Goal: Information Seeking & Learning: Learn about a topic

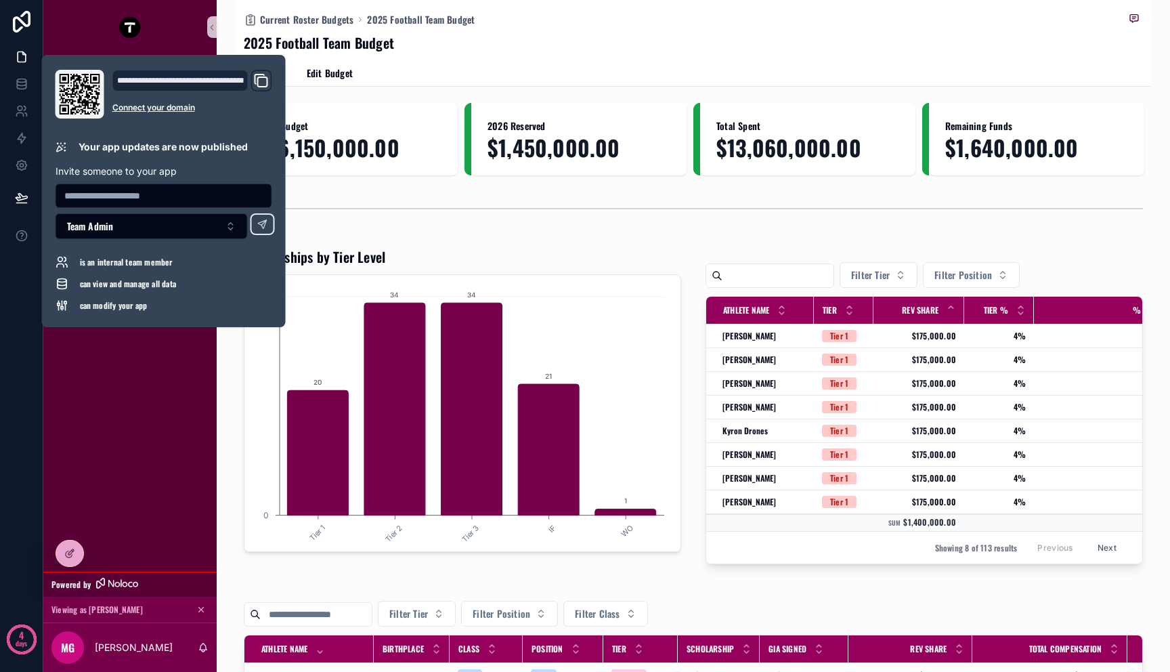
click at [382, 152] on span "$16,150,000.00" at bounding box center [350, 147] width 183 height 24
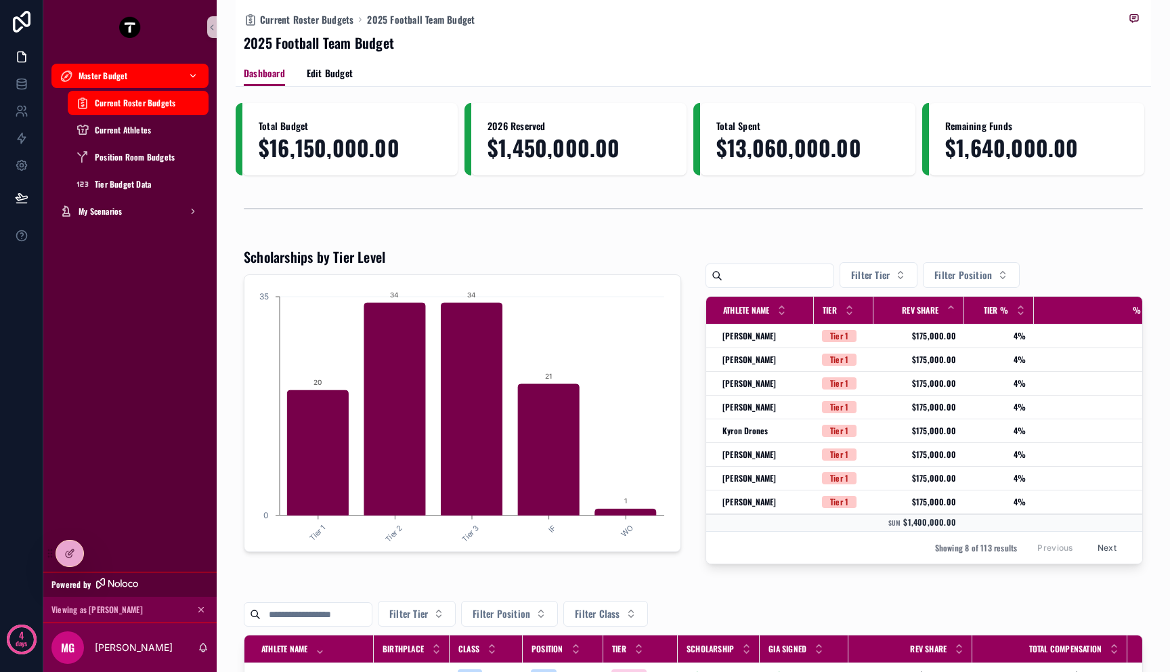
click at [131, 82] on div "Master Budget" at bounding box center [130, 76] width 141 height 22
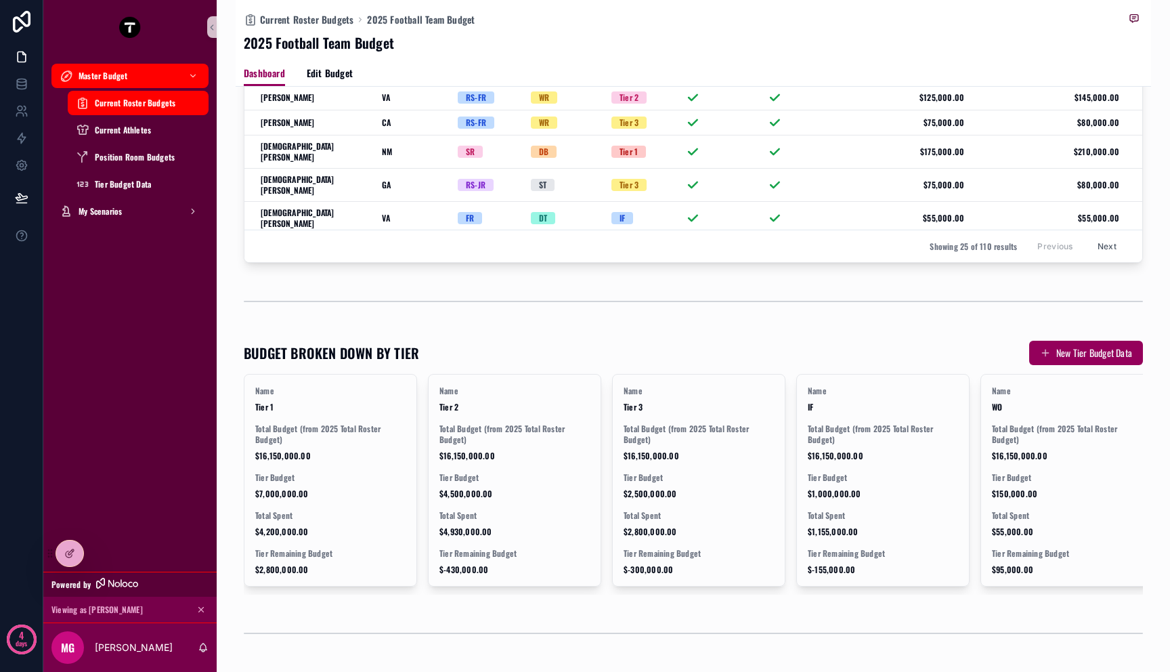
scroll to position [1096, 0]
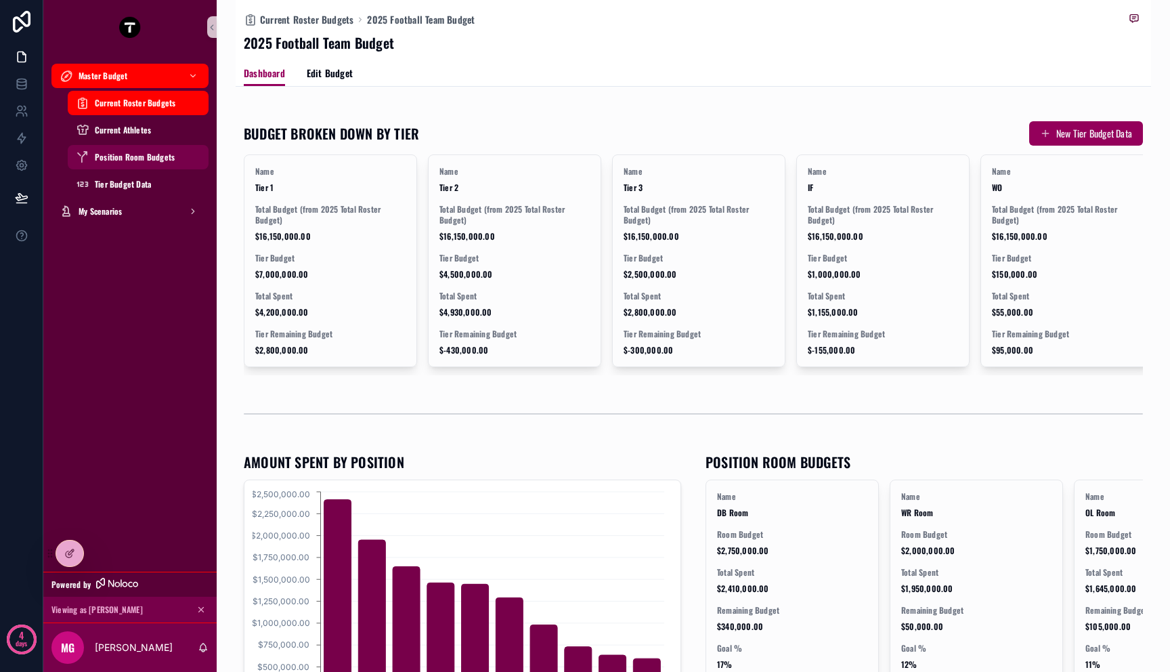
click at [148, 155] on span "Position Room Budgets" at bounding box center [135, 157] width 80 height 11
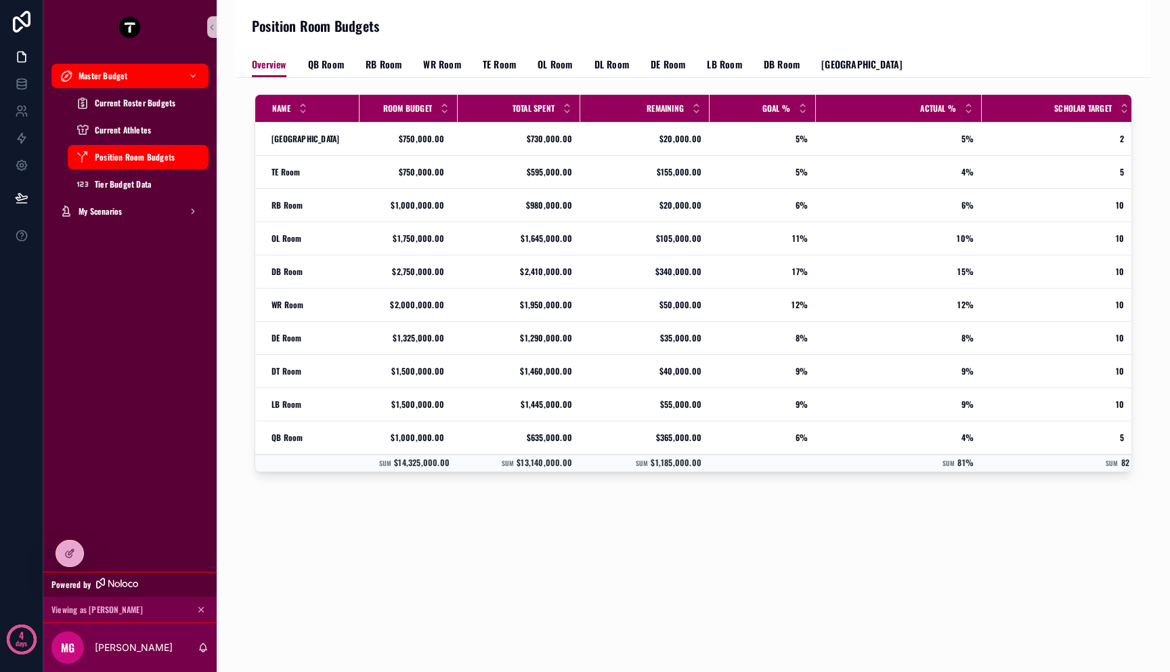
click at [345, 59] on div "Overview QB Room RB Room WR Room TE Room OL Room DL Room DE Room LB Room DB Roo…" at bounding box center [693, 64] width 883 height 26
click at [338, 61] on span "QB Room" at bounding box center [326, 65] width 36 height 14
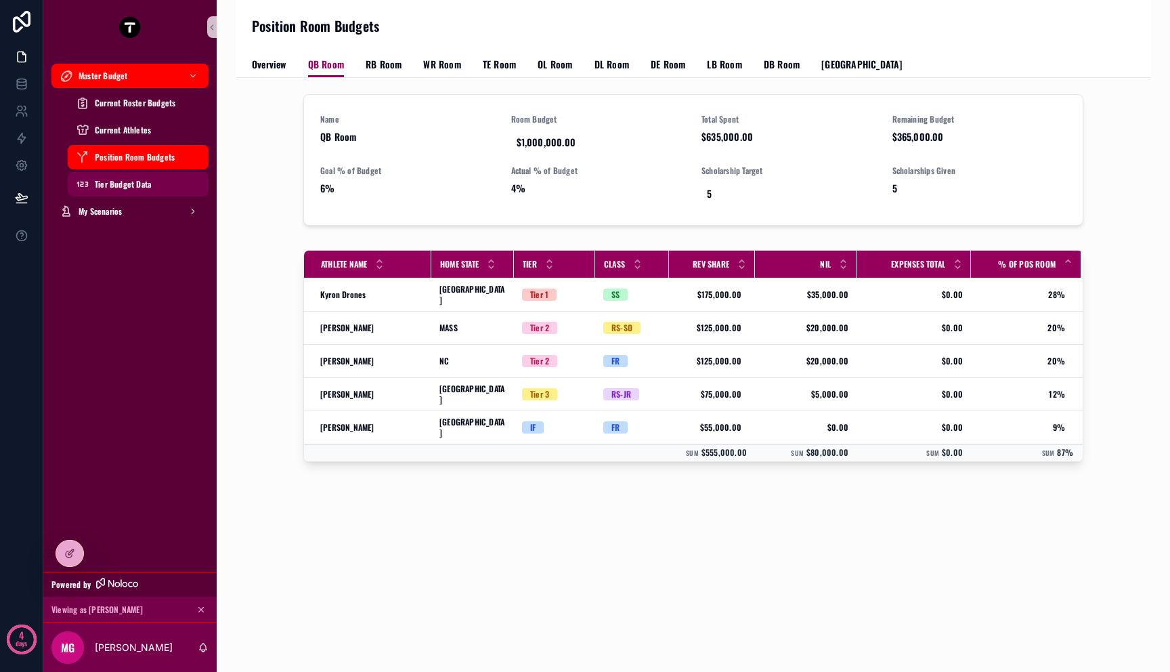
click at [139, 181] on span "Tier Budget Data" at bounding box center [123, 184] width 56 height 11
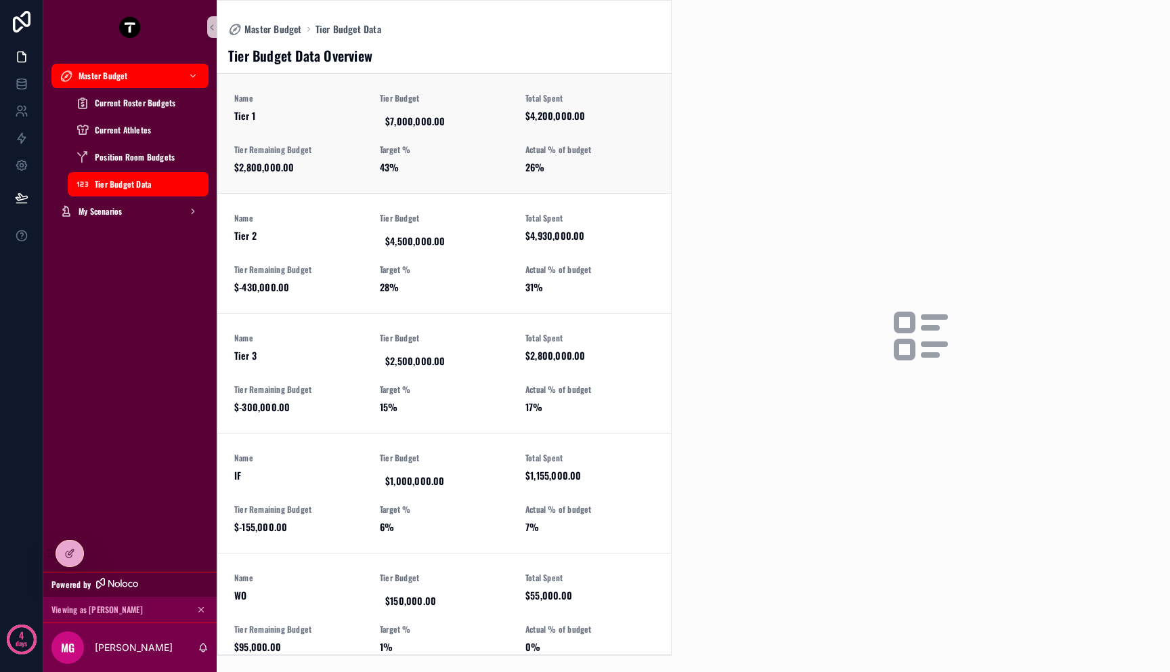
click at [427, 150] on span "Target %" at bounding box center [444, 149] width 129 height 11
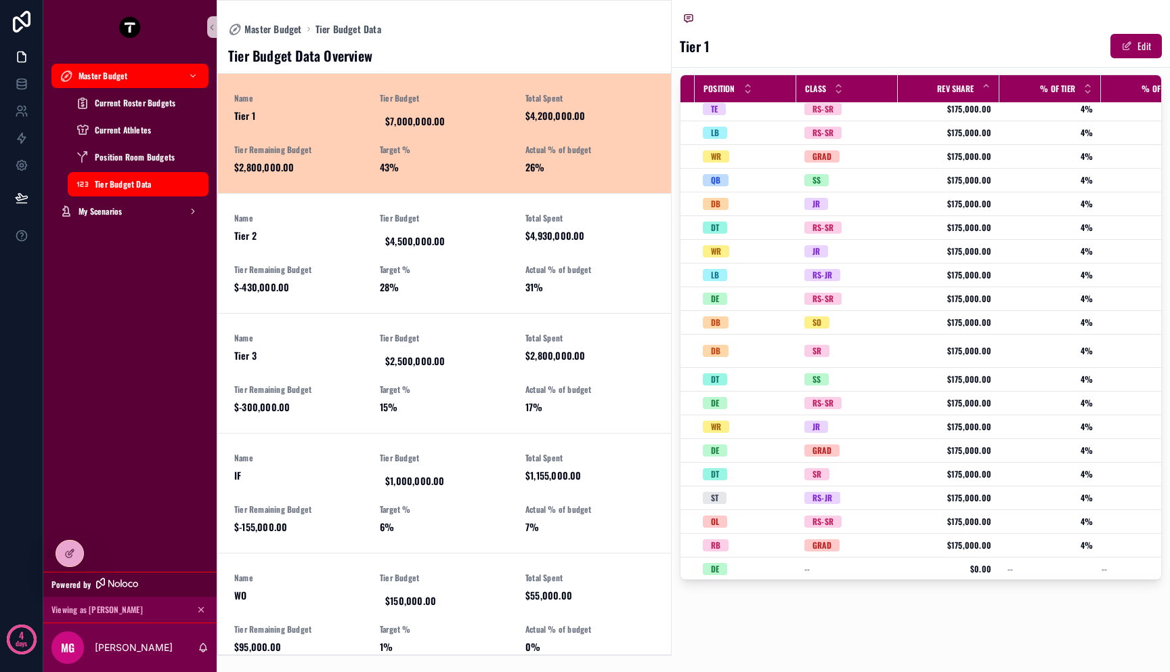
scroll to position [29, 162]
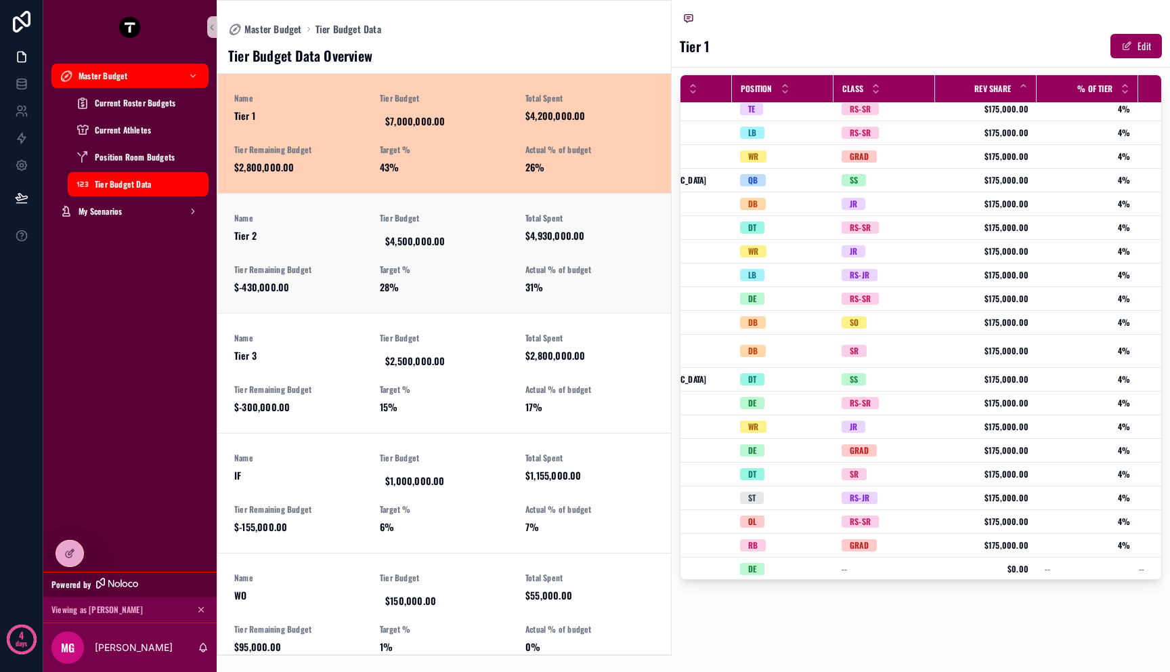
click at [594, 258] on div "Name Tier 2 Tier Budget $4,500,000.00 Total Spent $4,930,000.00 Tier Remaining …" at bounding box center [444, 253] width 420 height 81
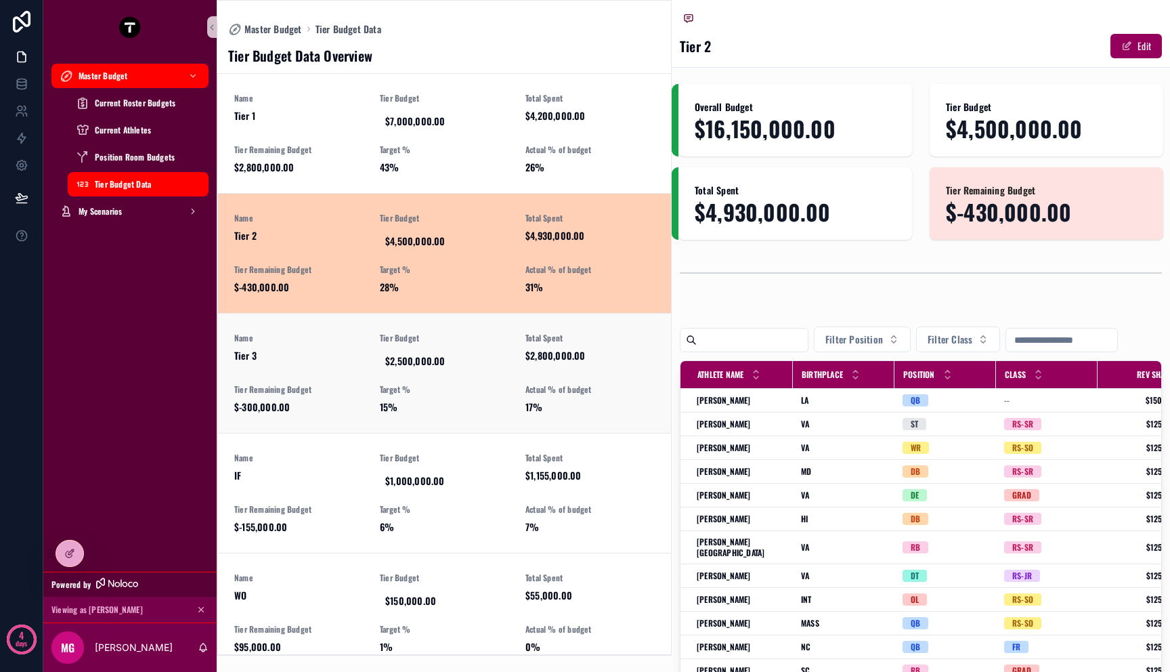
click at [493, 379] on div "Name Tier 3 Tier Budget $2,500,000.00 Total Spent $2,800,000.00 Tier Remaining …" at bounding box center [444, 372] width 420 height 81
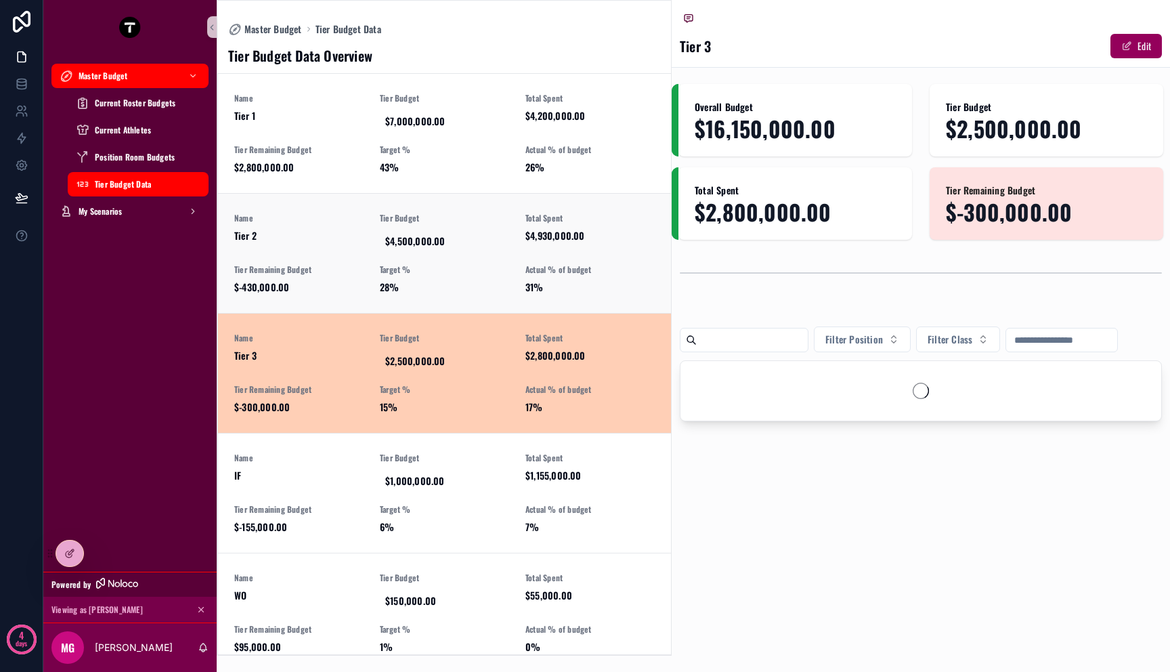
click at [481, 262] on div "Name Tier 2 Tier Budget $4,500,000.00 Total Spent $4,930,000.00 Tier Remaining …" at bounding box center [444, 253] width 420 height 81
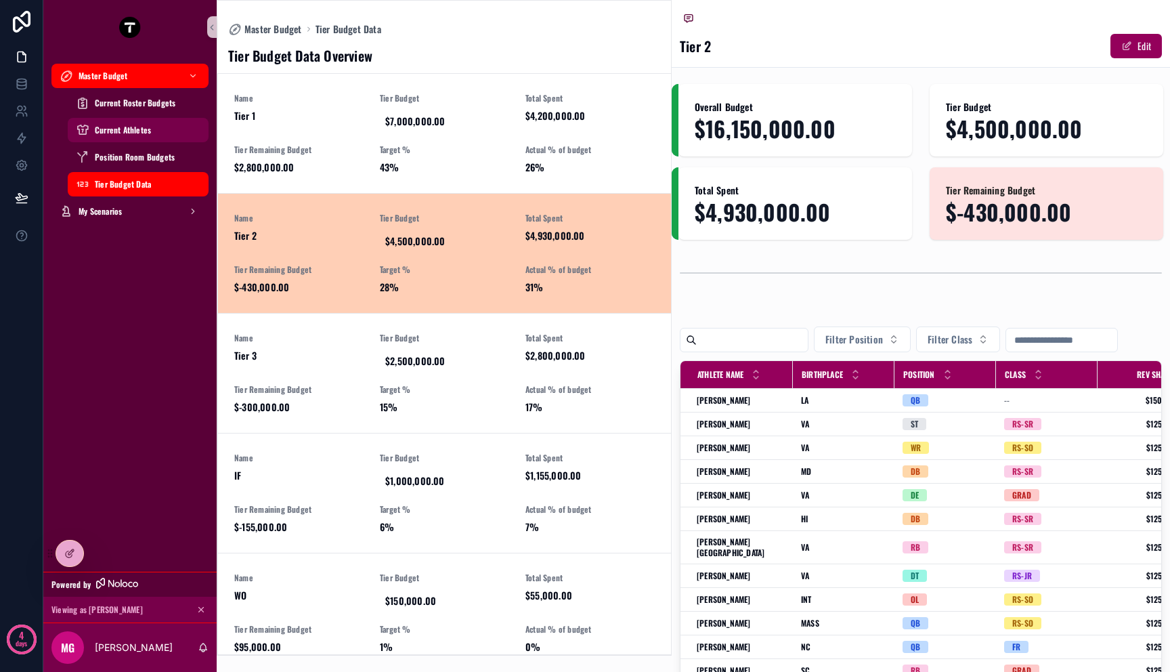
click at [181, 123] on div "Current Athletes" at bounding box center [138, 130] width 125 height 22
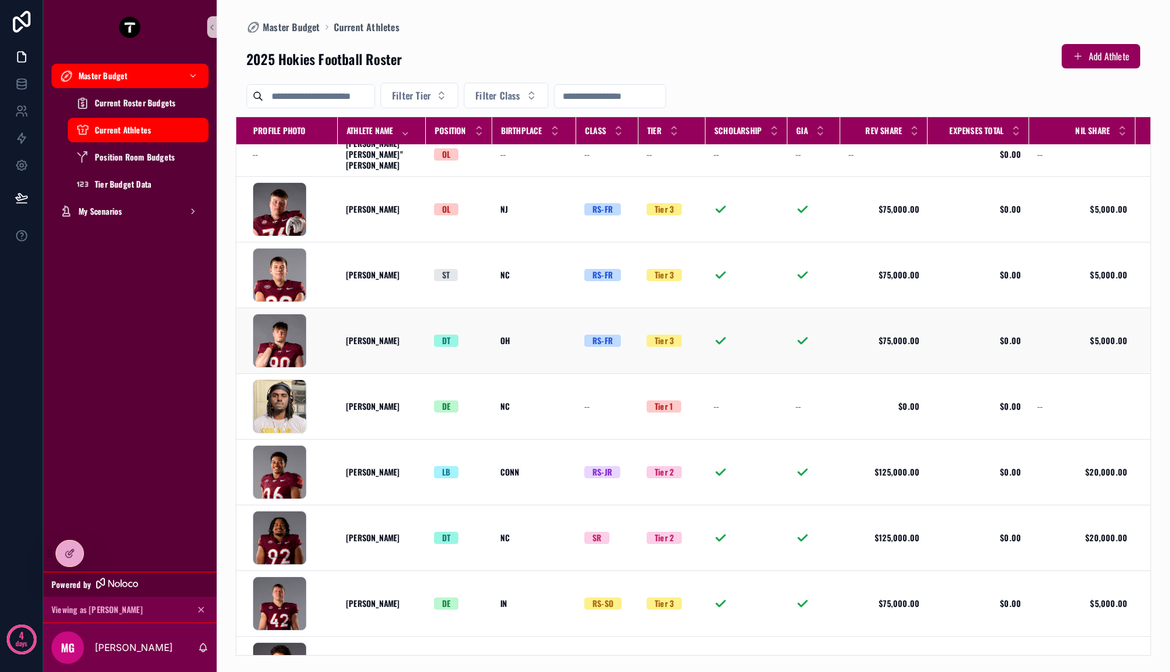
scroll to position [412, 0]
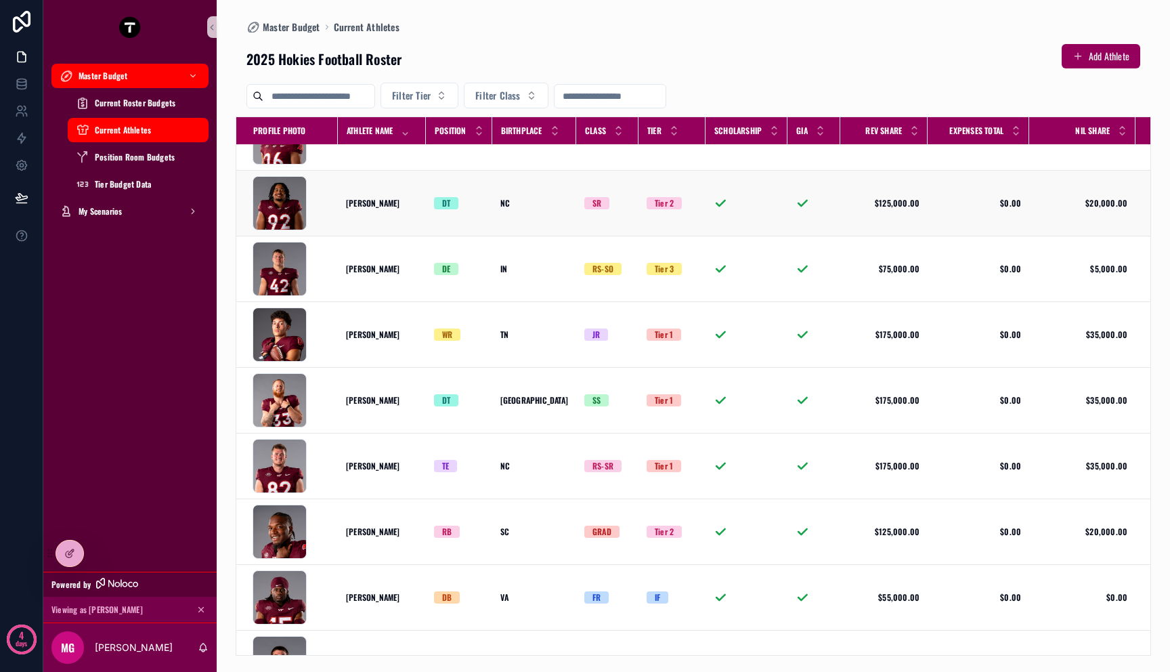
click at [359, 198] on span "[PERSON_NAME]" at bounding box center [373, 203] width 54 height 11
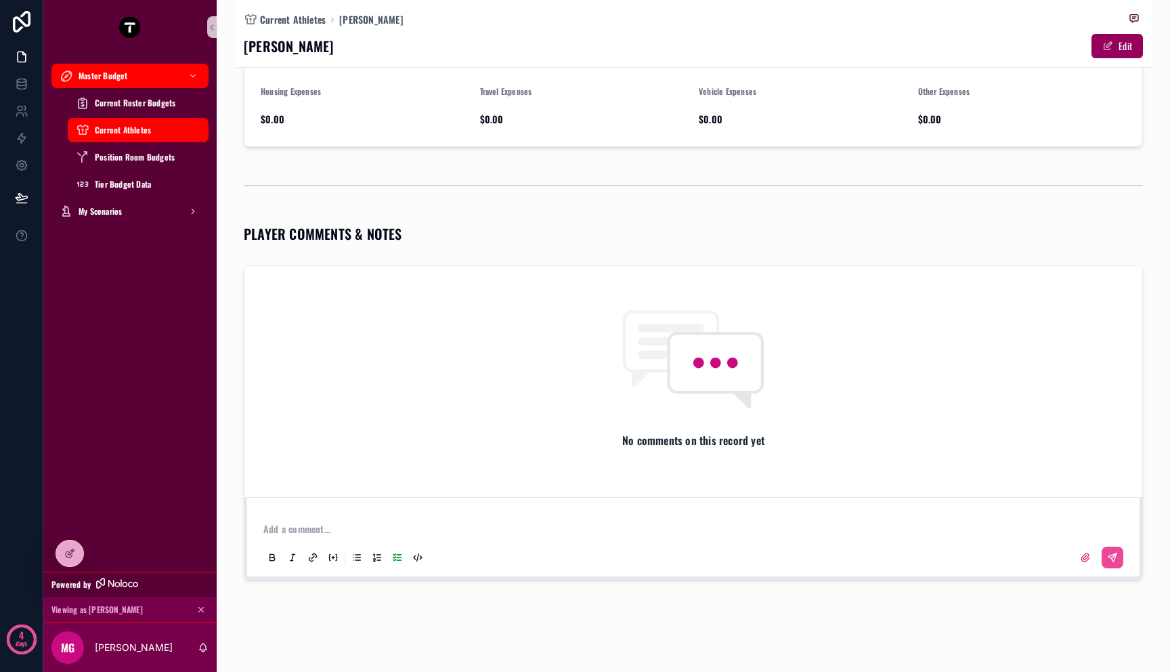
scroll to position [43, 0]
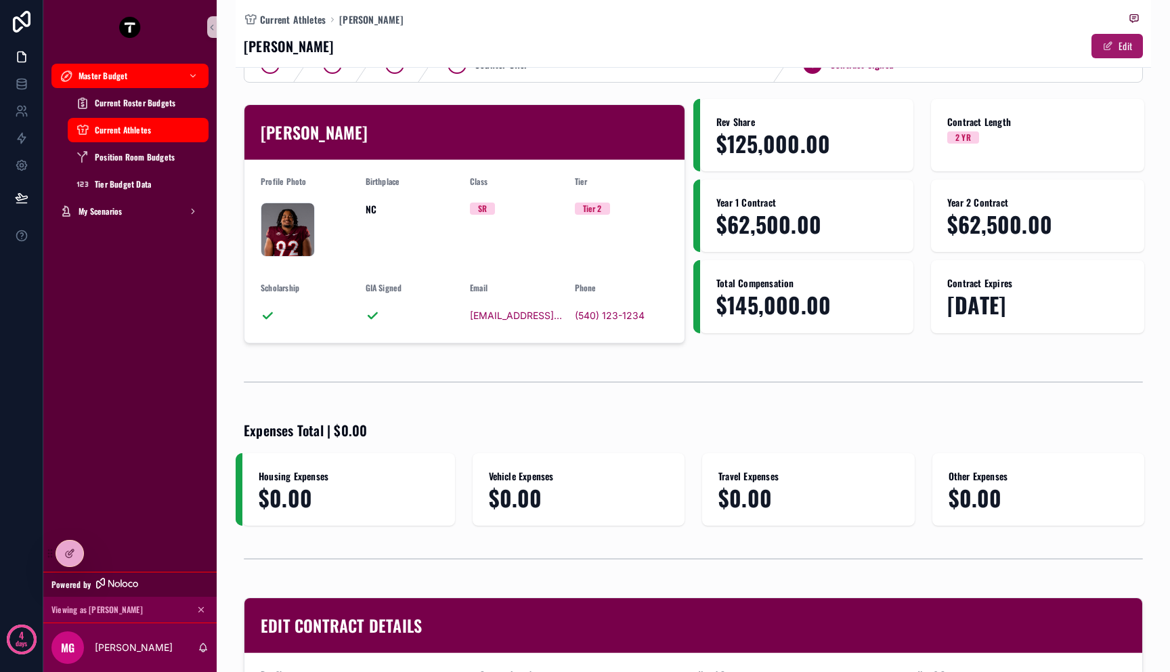
click at [1116, 51] on button "Edit" at bounding box center [1116, 46] width 51 height 24
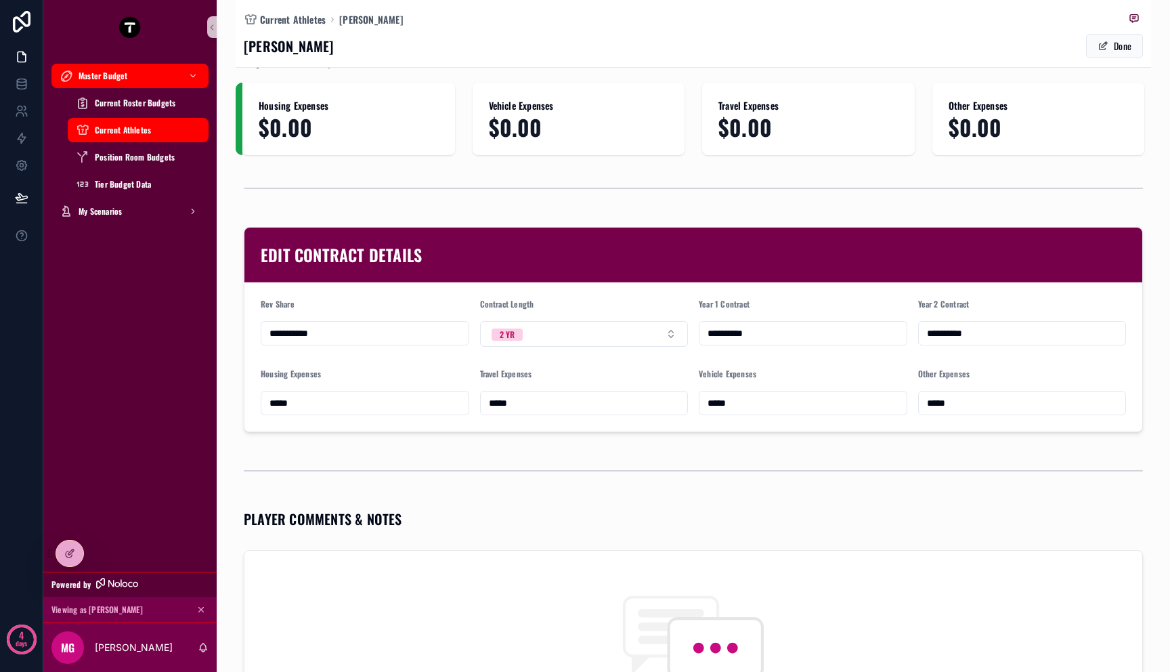
scroll to position [754, 0]
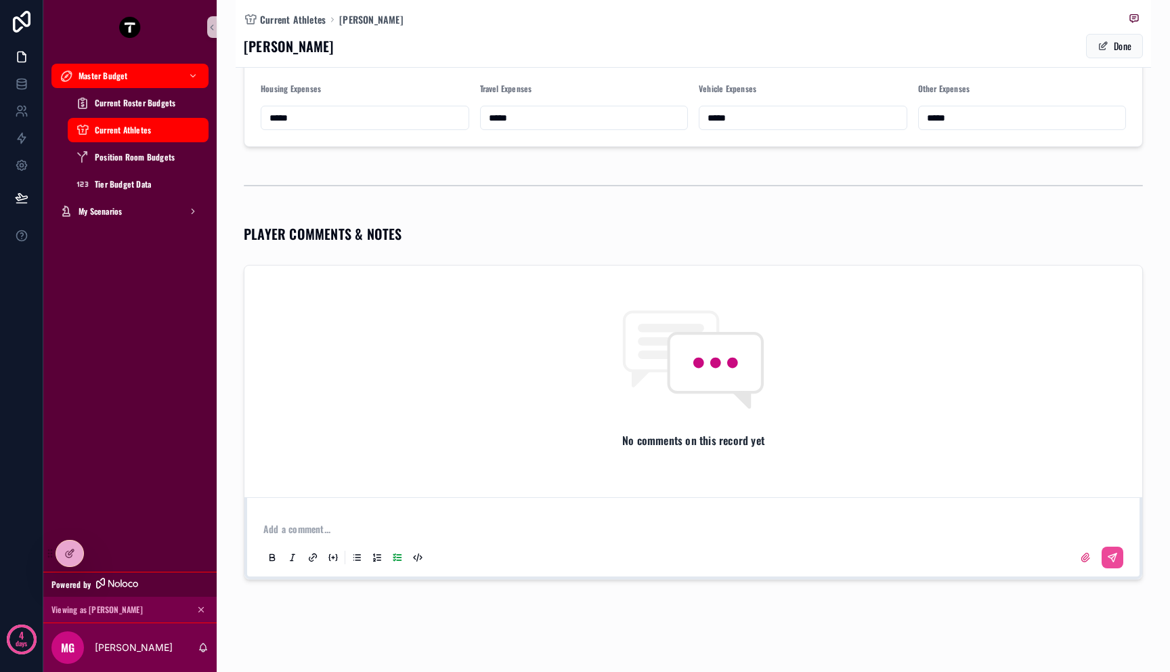
click at [588, 519] on div "Add a comment..." at bounding box center [693, 542] width 865 height 57
click at [144, 76] on div "Master Budget" at bounding box center [130, 76] width 141 height 22
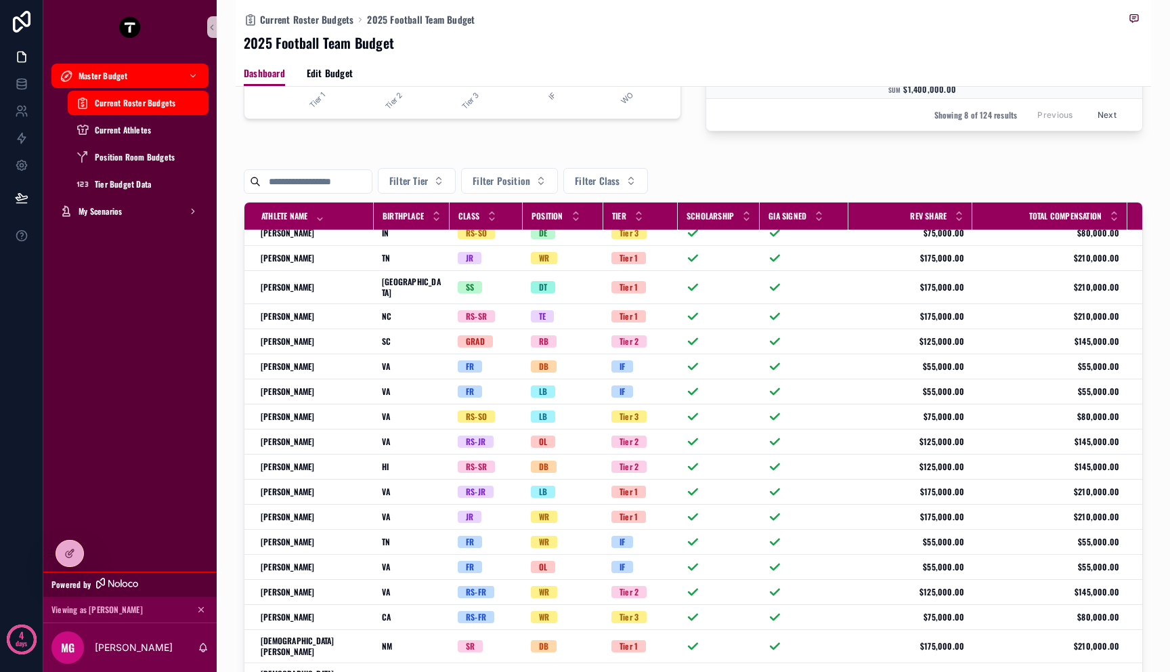
scroll to position [24, 0]
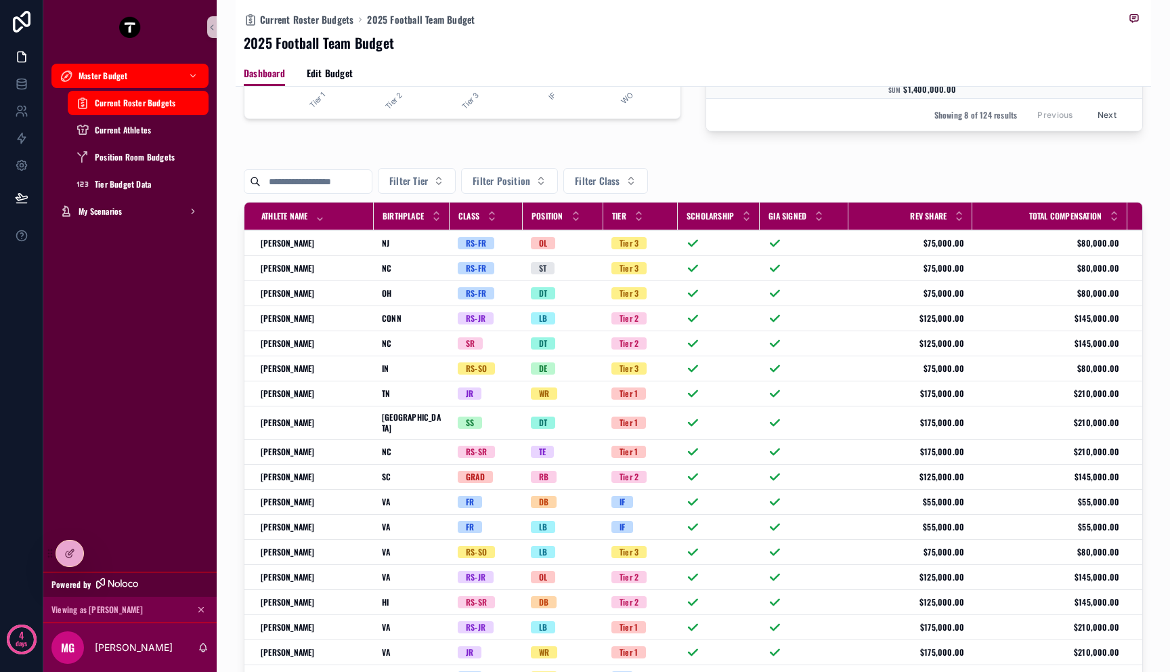
click at [347, 191] on input "scrollable content" at bounding box center [316, 181] width 111 height 19
click at [428, 188] on span "Filter Tier" at bounding box center [408, 181] width 39 height 14
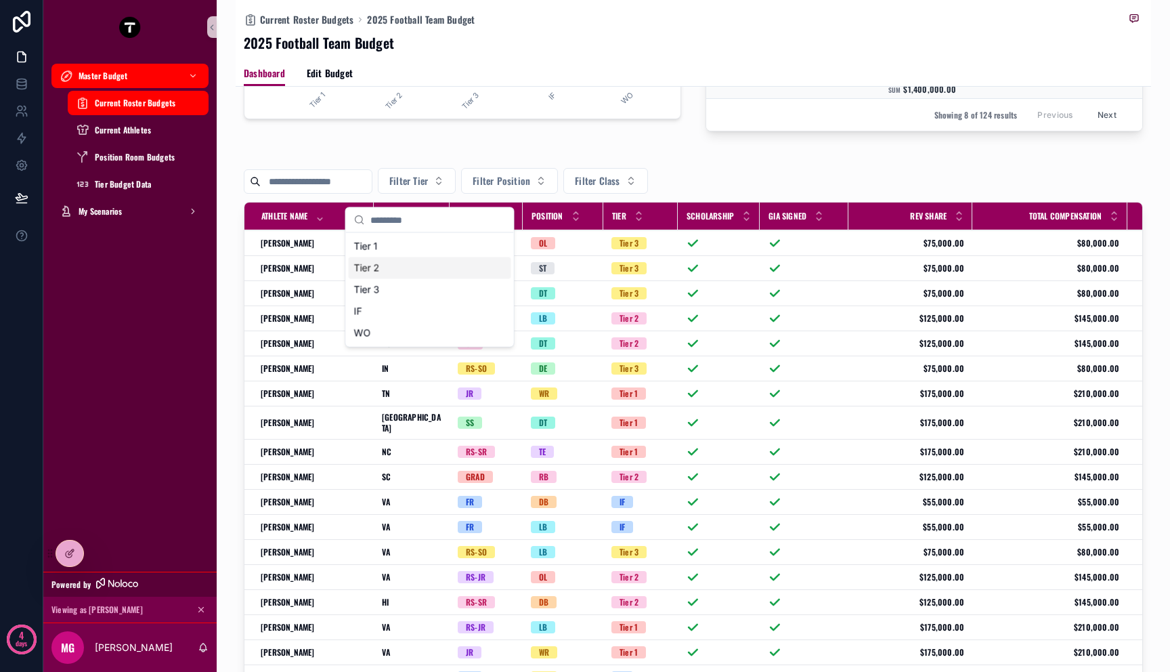
click at [398, 265] on div "Tier 2" at bounding box center [430, 268] width 162 height 22
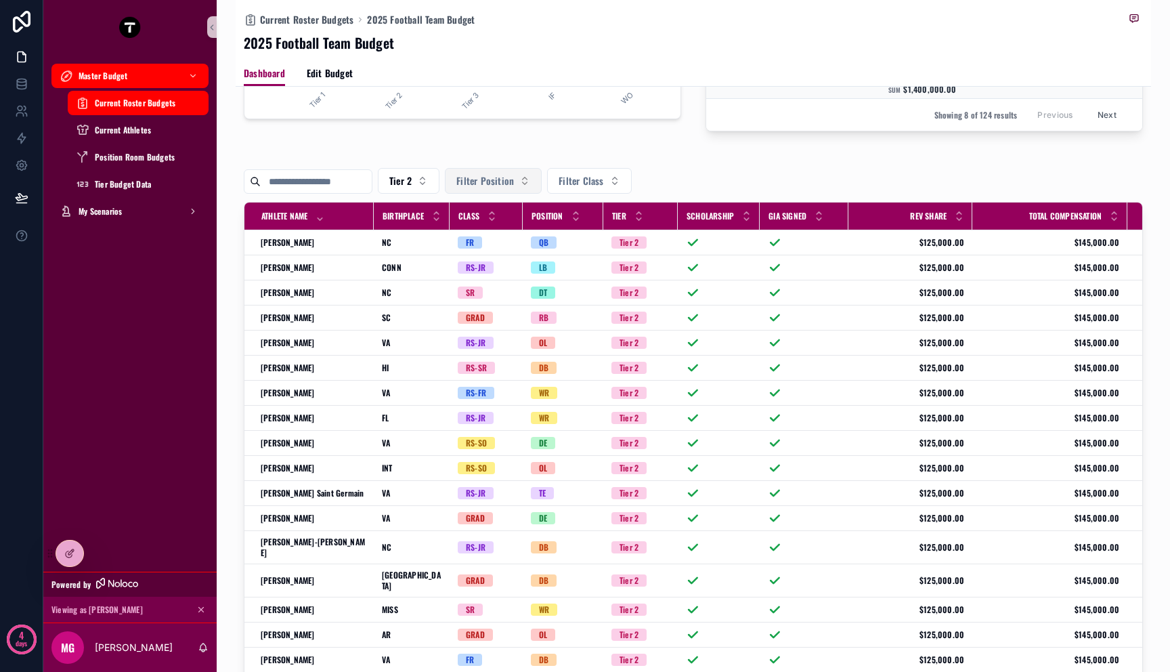
drag, startPoint x: 480, startPoint y: 191, endPoint x: 491, endPoint y: 192, distance: 11.6
click at [491, 188] on span "Filter Position" at bounding box center [485, 181] width 58 height 14
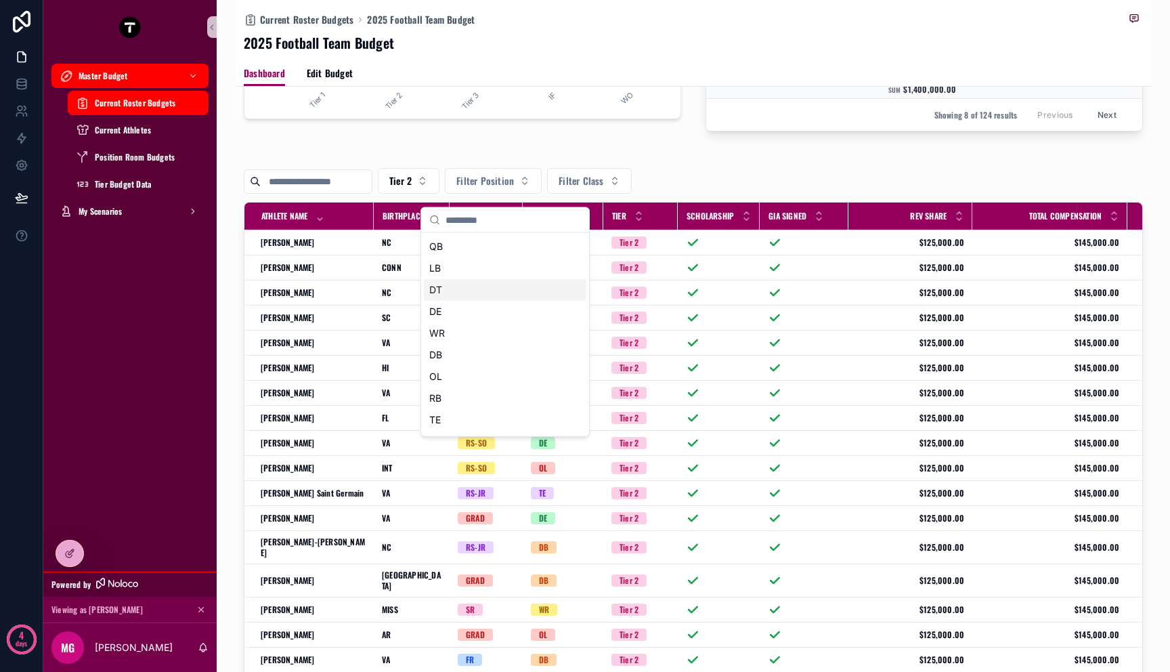
click at [510, 289] on div "DT" at bounding box center [505, 290] width 162 height 22
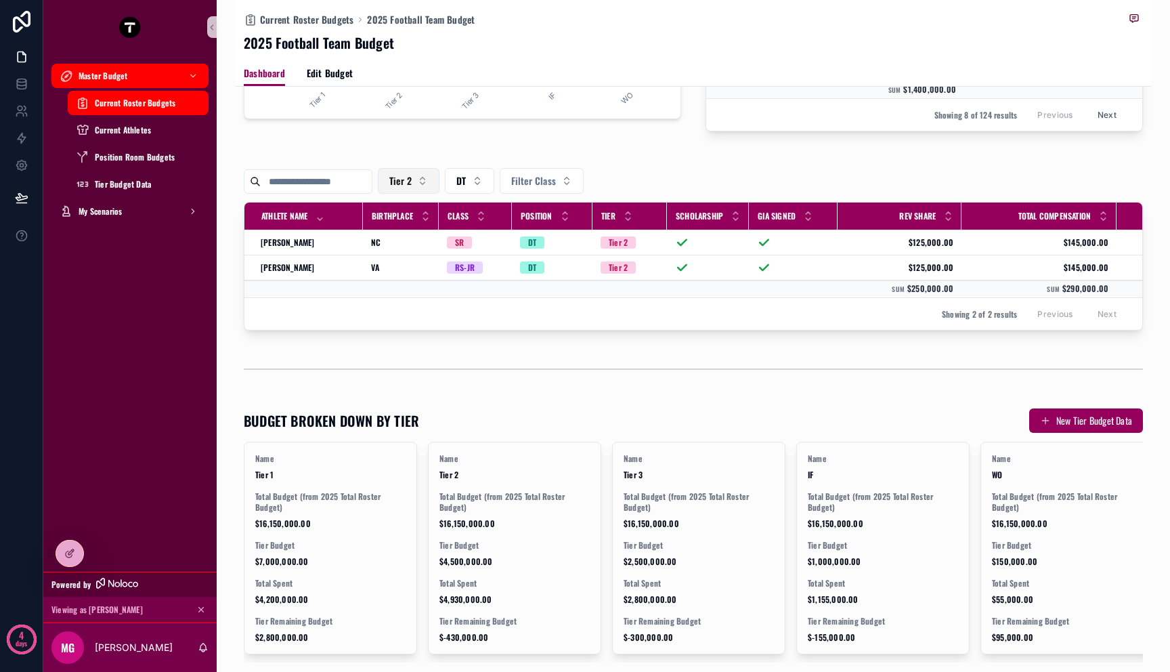
click at [412, 188] on span "Tier 2" at bounding box center [400, 181] width 22 height 14
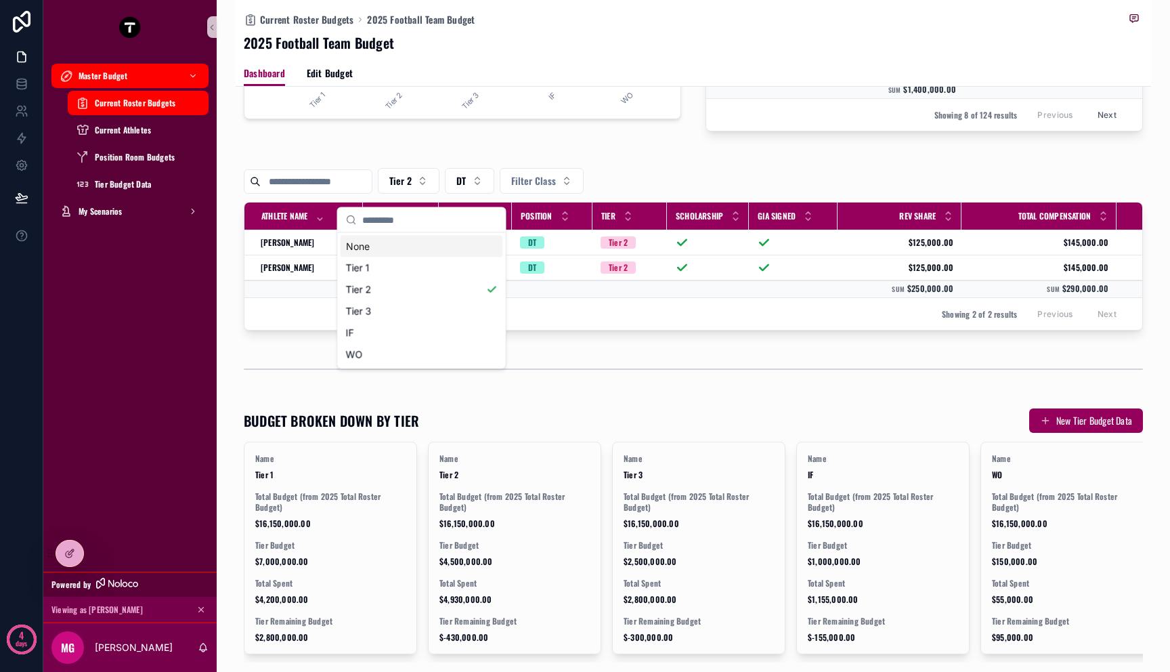
click at [412, 240] on div "None" at bounding box center [422, 247] width 162 height 22
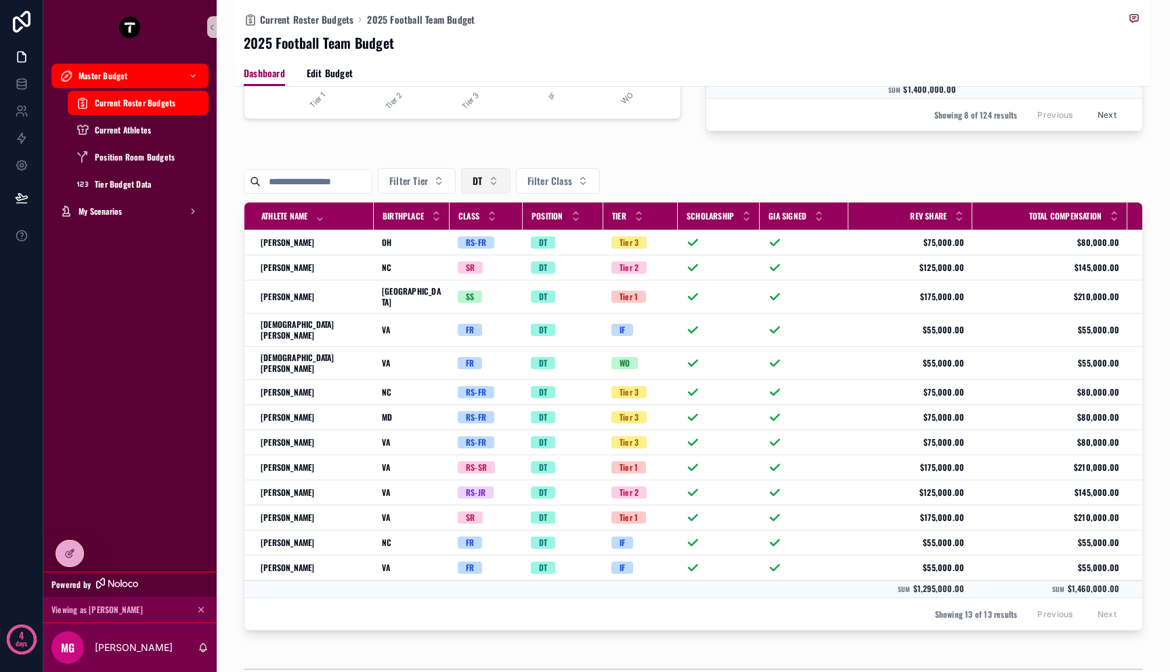
click at [502, 194] on button "DT" at bounding box center [485, 181] width 49 height 26
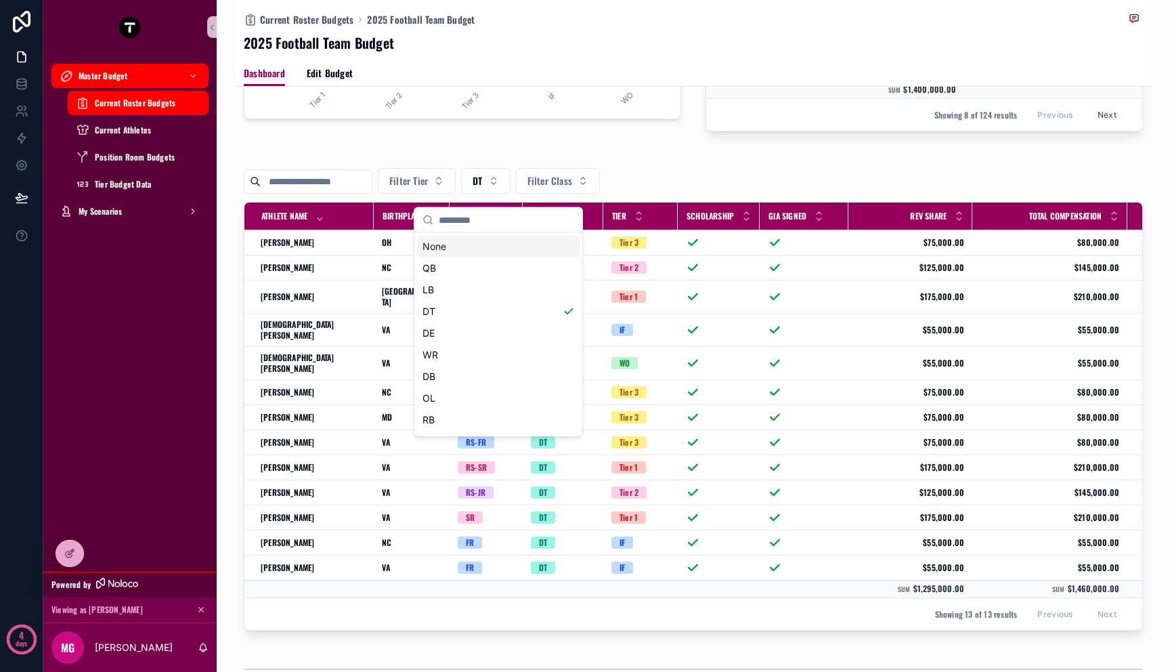
click at [485, 251] on div "None" at bounding box center [498, 247] width 162 height 22
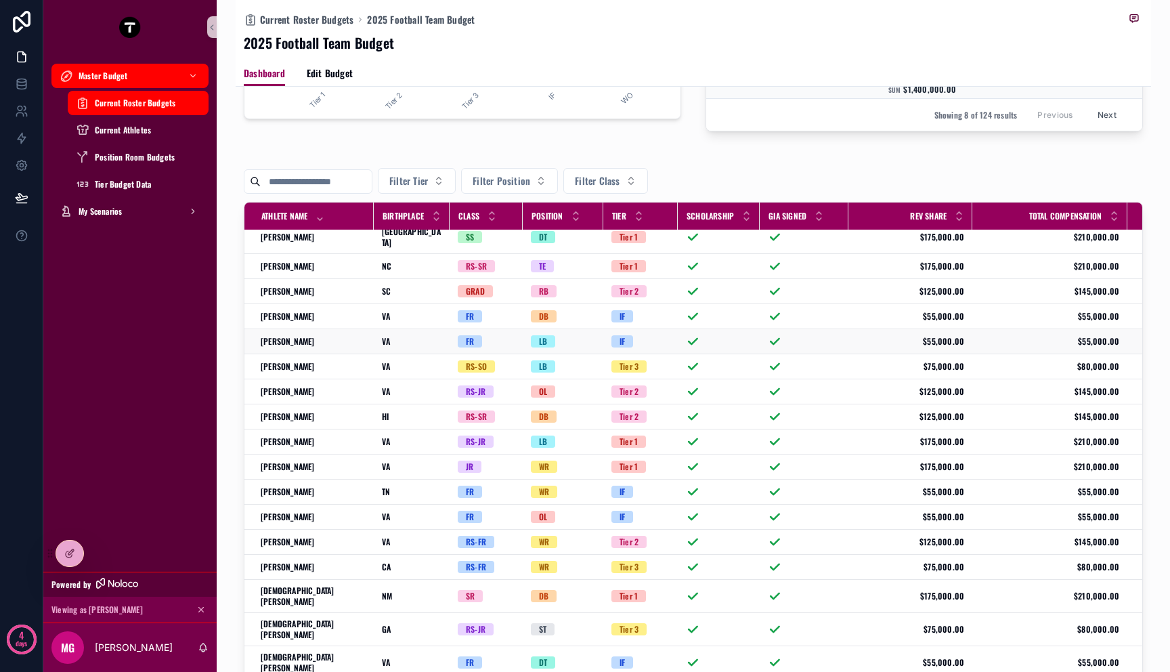
scroll to position [596, 0]
